Goal: Task Accomplishment & Management: Manage account settings

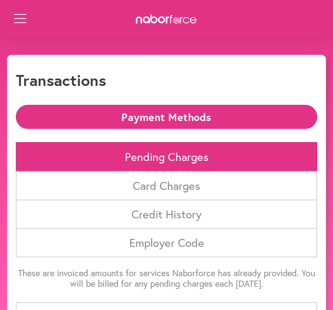
click at [21, 16] on button "Open Menu" at bounding box center [19, 19] width 11 height 11
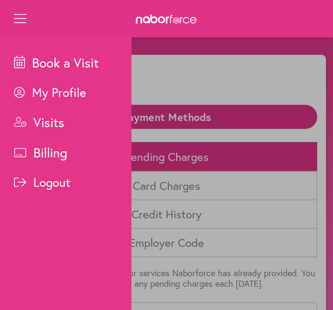
click at [53, 161] on p "Billing" at bounding box center [72, 152] width 117 height 17
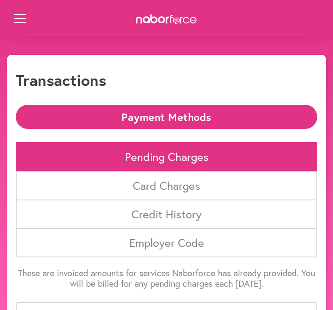
click at [195, 186] on li "Card Charges" at bounding box center [166, 185] width 301 height 29
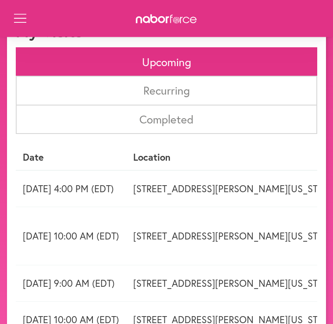
scroll to position [49, 0]
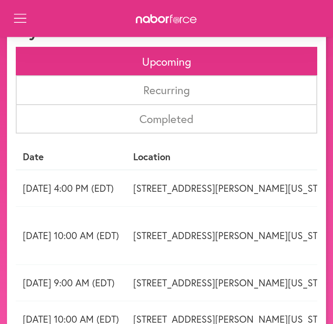
click at [126, 189] on td "Wednesday 08/13 4:00 PM (EDT)" at bounding box center [71, 188] width 110 height 37
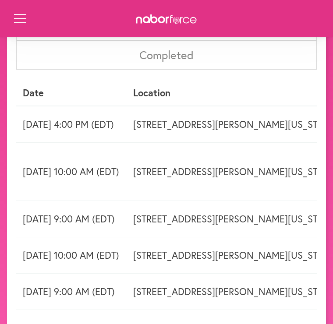
scroll to position [113, 0]
click at [16, 22] on button "Open Menu" at bounding box center [19, 19] width 11 height 11
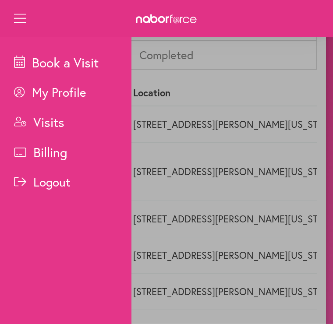
scroll to position [113, 0]
click at [60, 127] on p "Visits" at bounding box center [72, 121] width 117 height 17
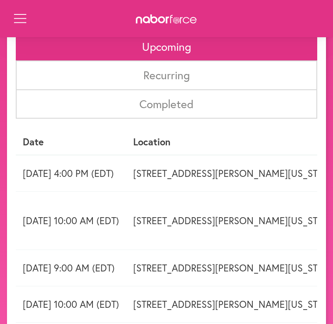
scroll to position [65, 0]
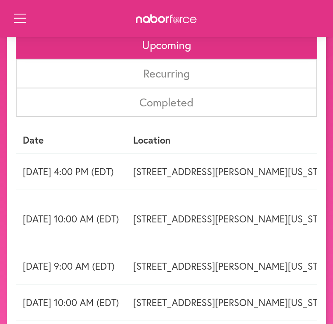
click at [254, 171] on td "985 Fleet Dr Apt 266, Virginia Beach, VA" at bounding box center [234, 172] width 217 height 37
click at [115, 169] on td "Wednesday 08/13 4:00 PM (EDT)" at bounding box center [71, 172] width 110 height 37
click at [78, 181] on td "Wednesday 08/13 4:00 PM (EDT)" at bounding box center [71, 172] width 110 height 37
click at [95, 183] on td "Wednesday 08/13 4:00 PM (EDT)" at bounding box center [71, 172] width 110 height 37
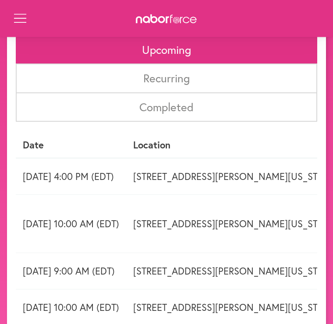
scroll to position [64, 0]
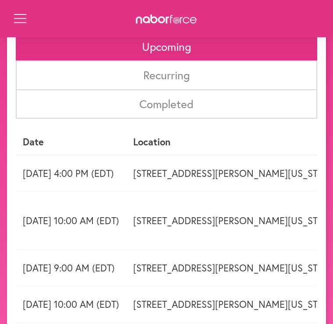
click at [273, 173] on td "985 Fleet Dr Apt 266, Virginia Beach, VA" at bounding box center [234, 173] width 217 height 37
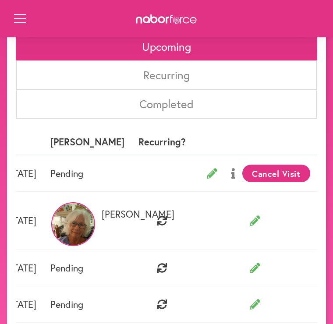
scroll to position [0, 303]
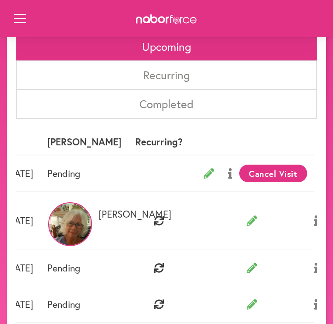
click at [261, 173] on button "Cancel Visit" at bounding box center [273, 174] width 68 height 18
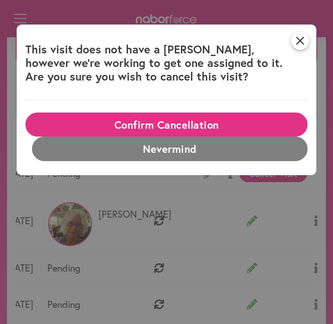
click at [171, 127] on button "Confirm Cancellation" at bounding box center [166, 125] width 282 height 24
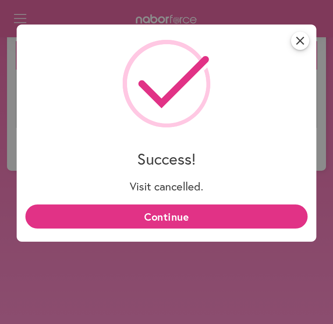
scroll to position [63, 0]
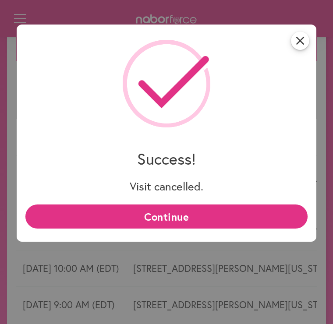
click at [299, 48] on icon "close" at bounding box center [300, 41] width 18 height 18
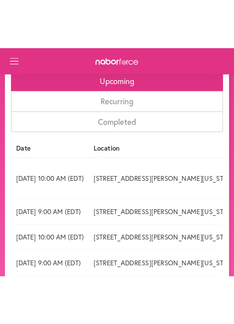
scroll to position [0, 0]
